Goal: Information Seeking & Learning: Learn about a topic

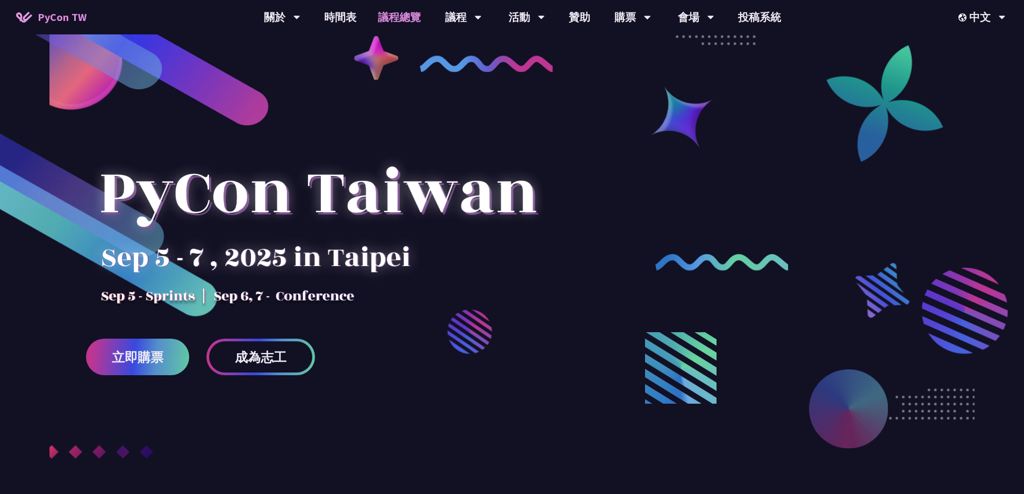
click at [399, 13] on link "議程總覽" at bounding box center [399, 17] width 64 height 34
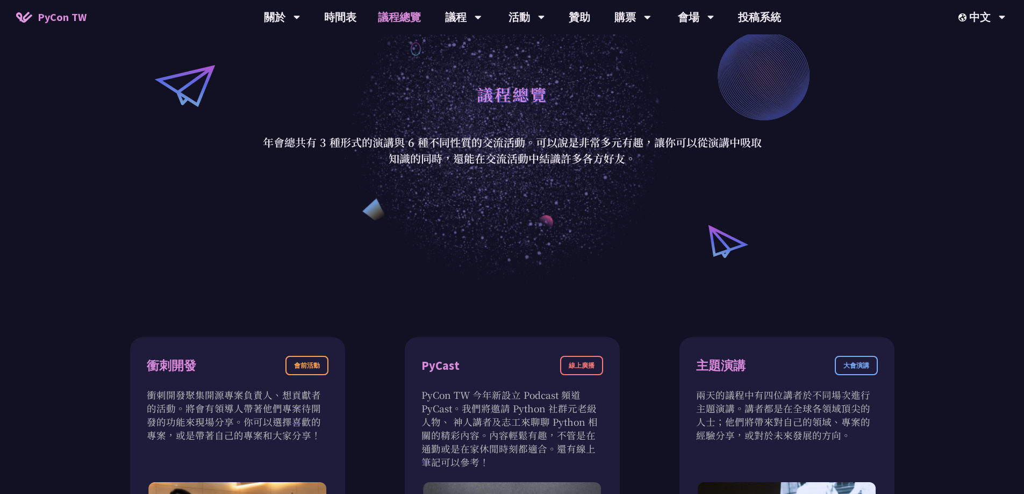
scroll to position [107, 0]
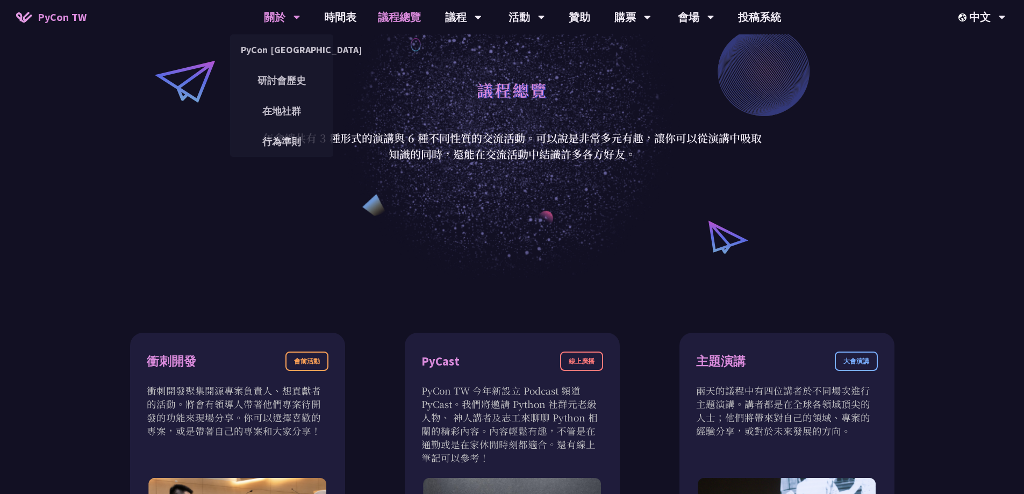
click at [287, 21] on div "關於" at bounding box center [282, 17] width 37 height 34
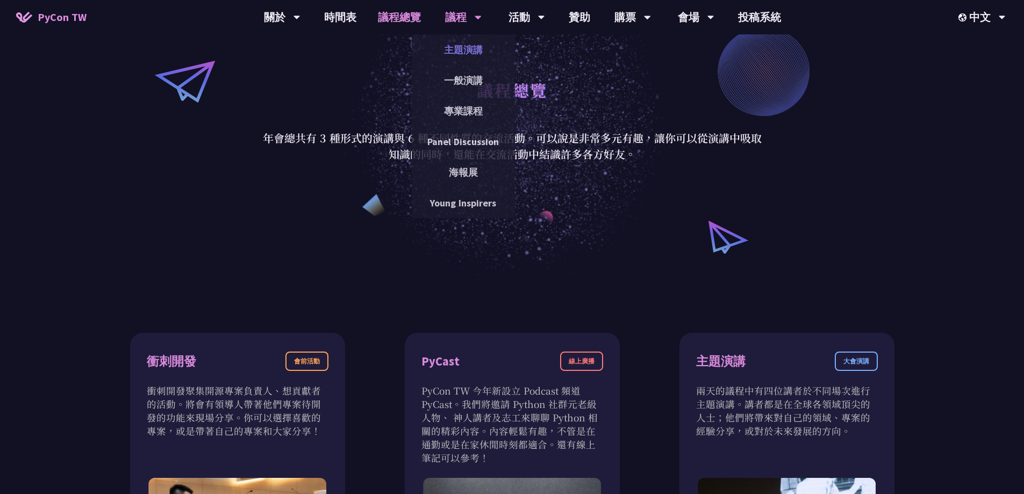
click at [460, 48] on link "主題演講" at bounding box center [463, 49] width 103 height 25
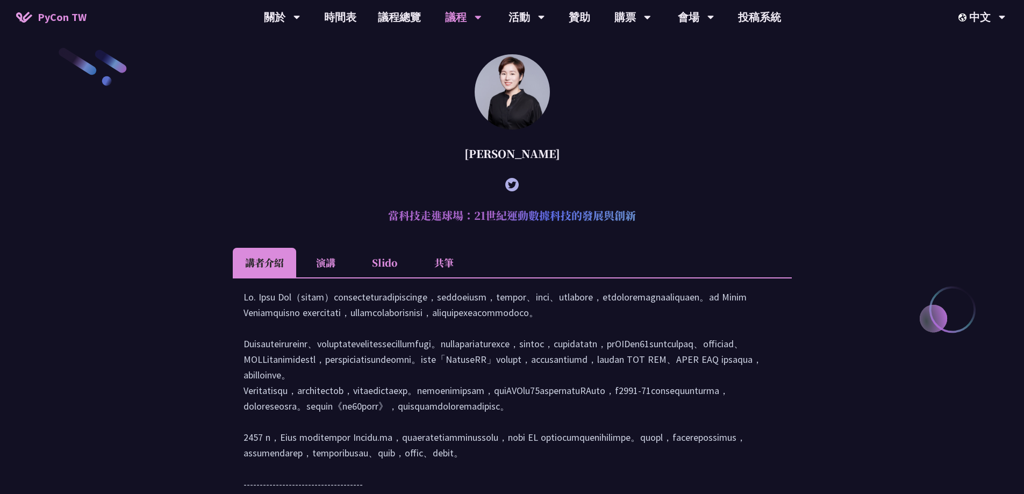
scroll to position [107, 0]
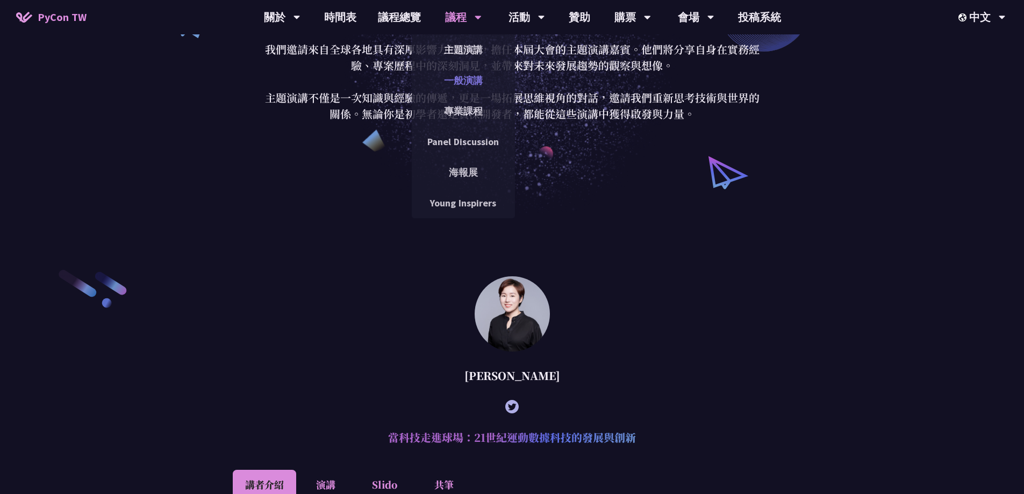
click at [462, 81] on link "一般演講" at bounding box center [463, 80] width 103 height 25
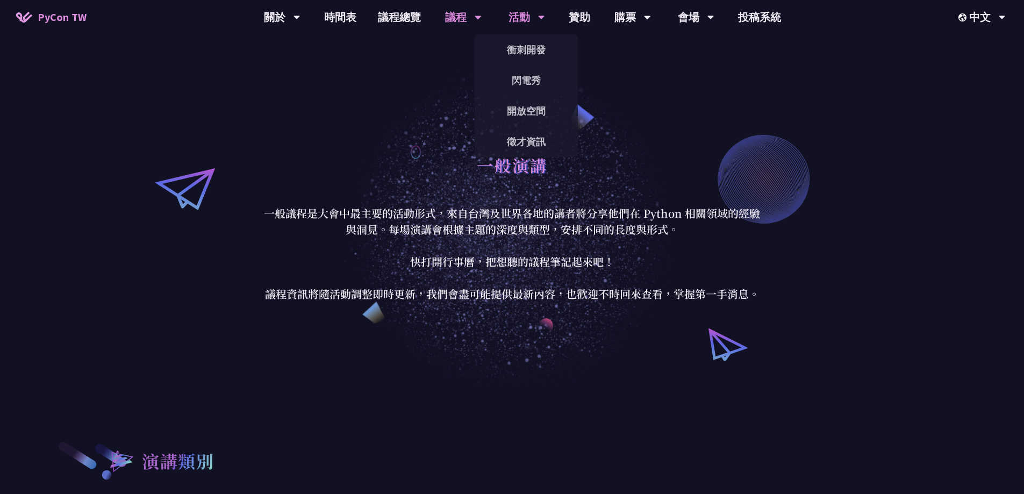
click at [525, 17] on div "活動" at bounding box center [526, 17] width 37 height 34
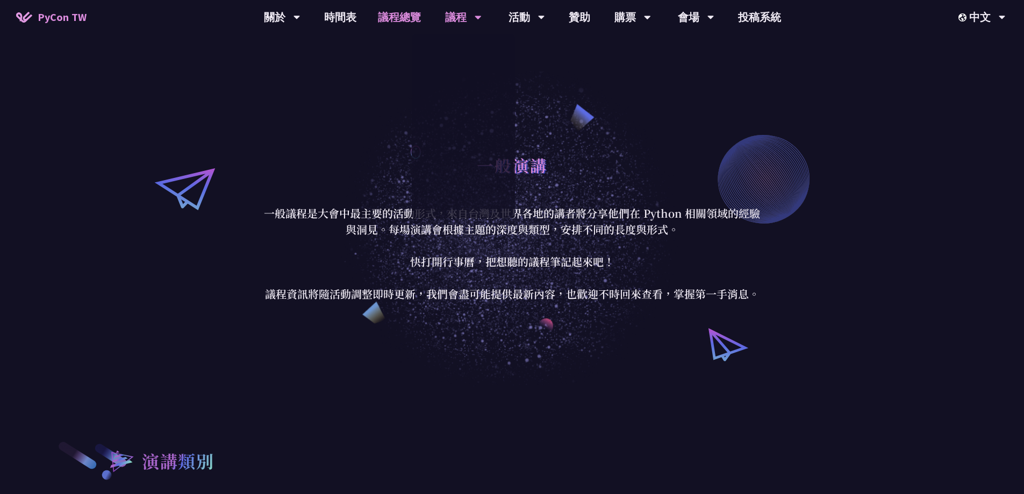
click at [402, 15] on link "議程總覽" at bounding box center [399, 17] width 64 height 34
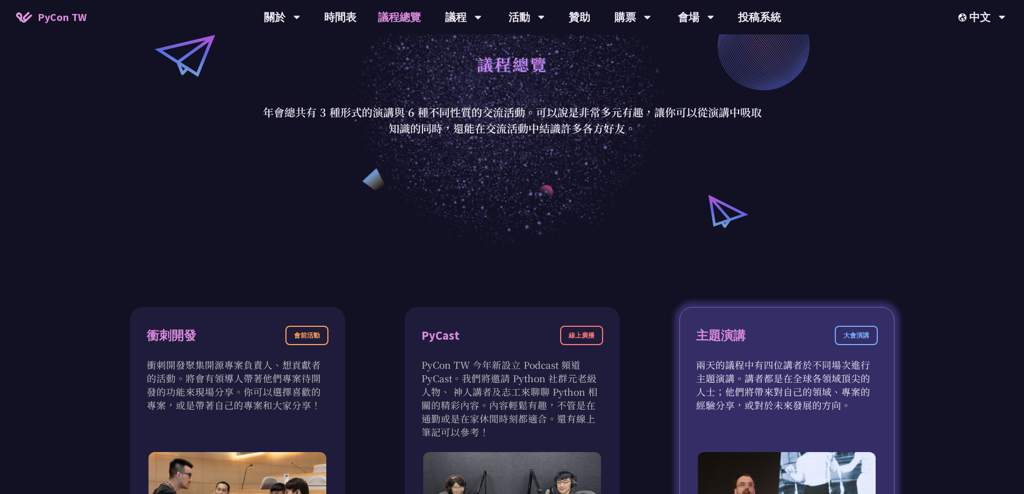
scroll to position [322, 0]
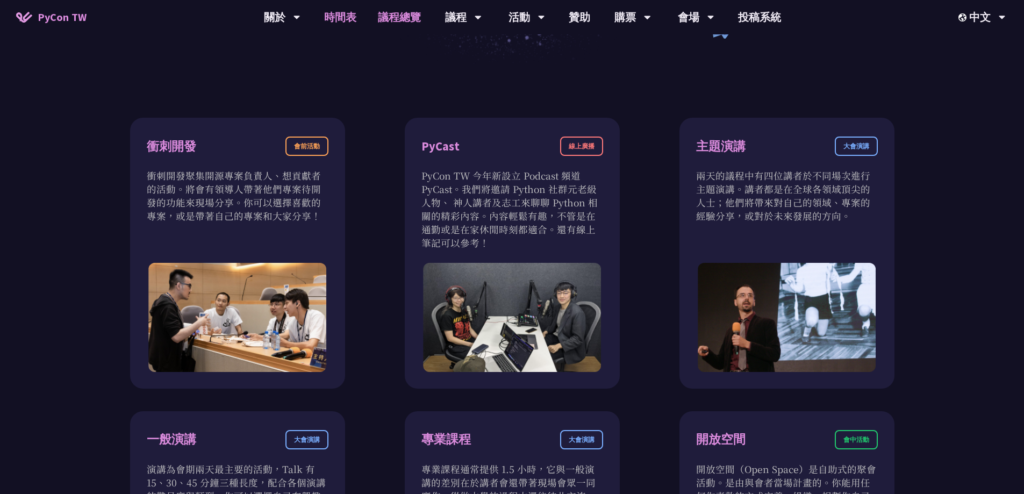
click at [334, 12] on link "時間表" at bounding box center [340, 17] width 54 height 34
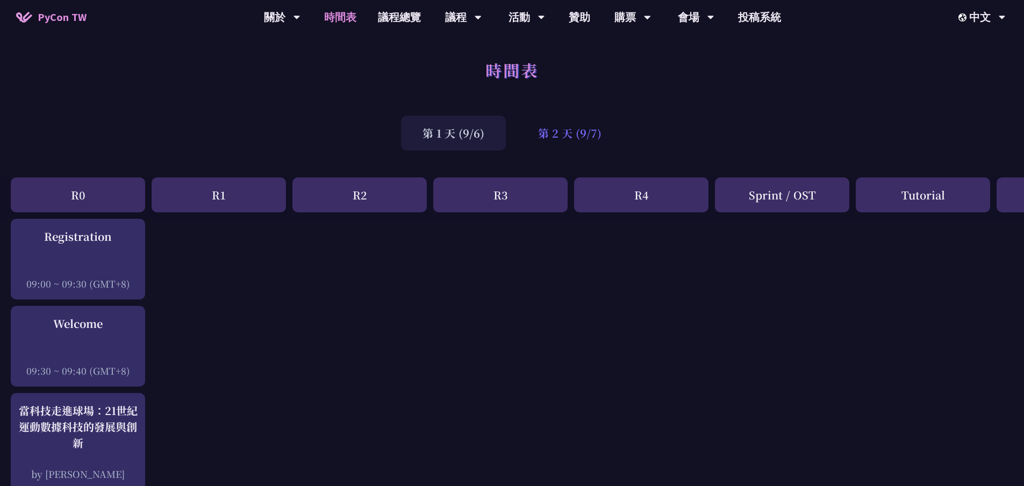
click at [561, 138] on div "第 2 天 (9/7)" at bounding box center [569, 133] width 106 height 35
